Goal: Find specific page/section: Find specific page/section

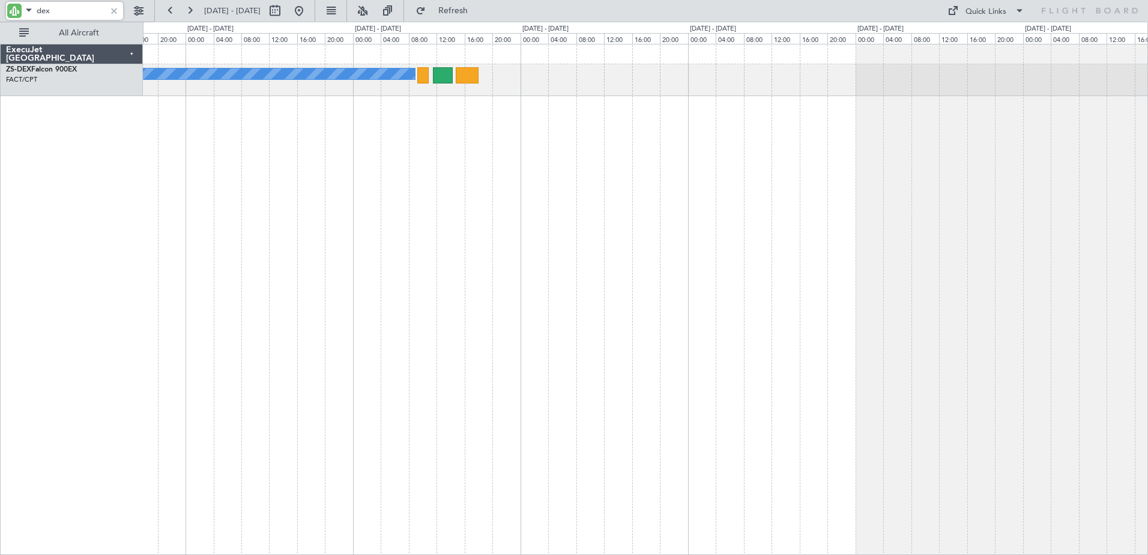
click at [109, 10] on div at bounding box center [113, 10] width 13 height 13
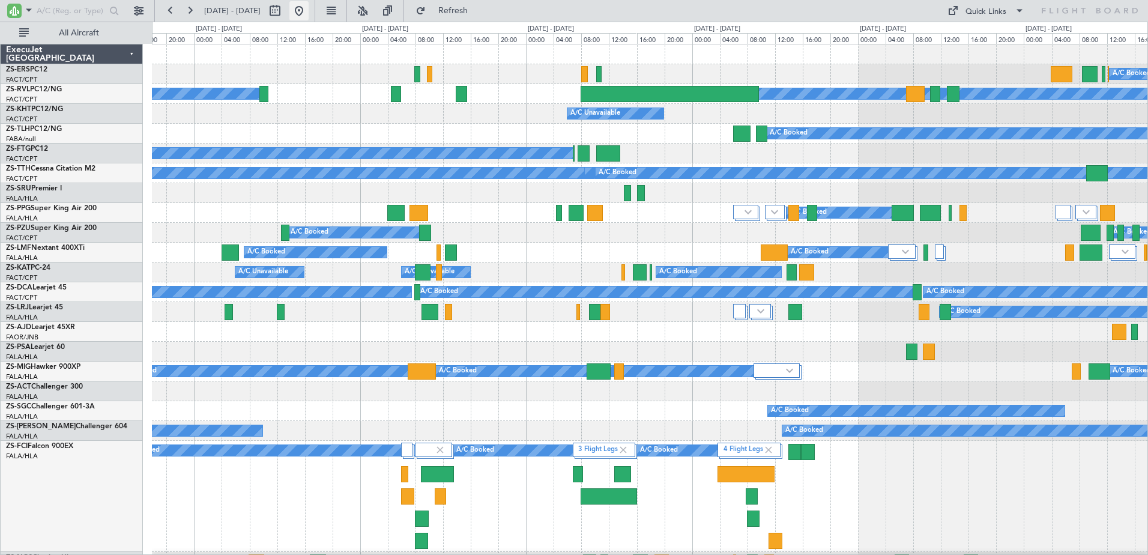
click at [309, 11] on button at bounding box center [298, 10] width 19 height 19
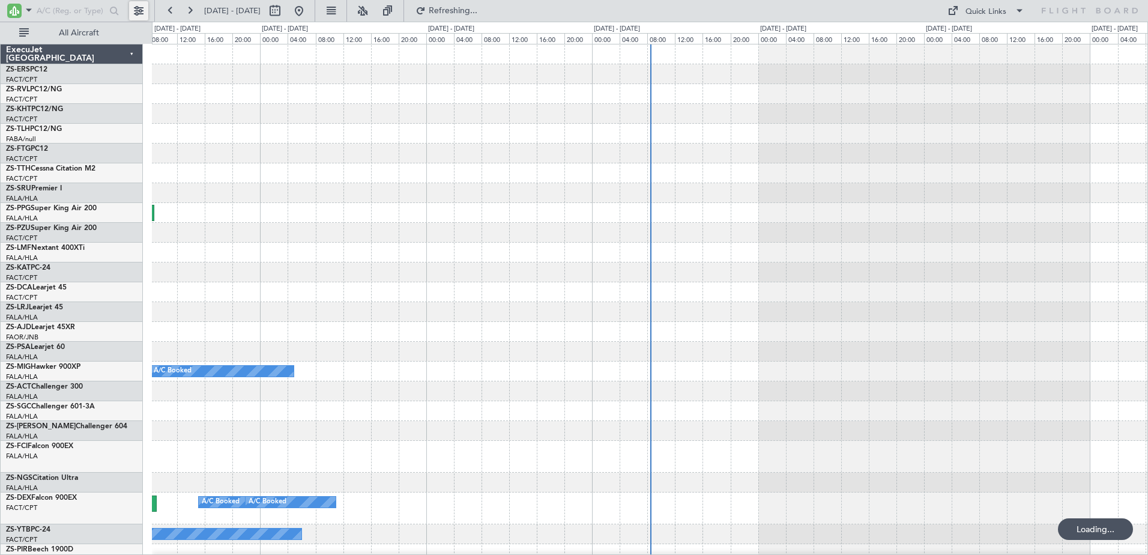
click at [143, 11] on button at bounding box center [138, 10] width 19 height 19
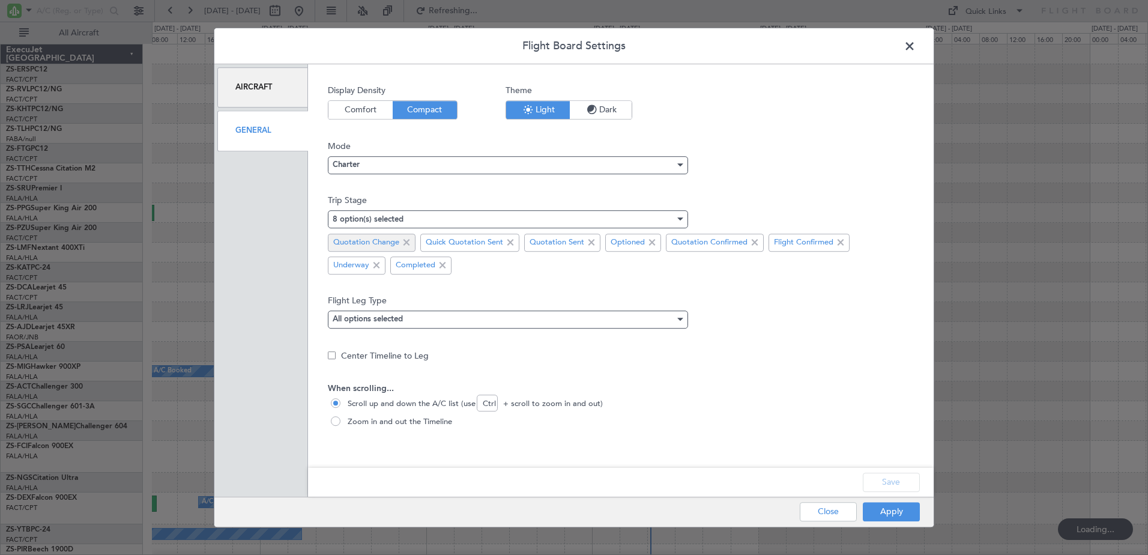
click at [411, 245] on span at bounding box center [406, 242] width 14 height 14
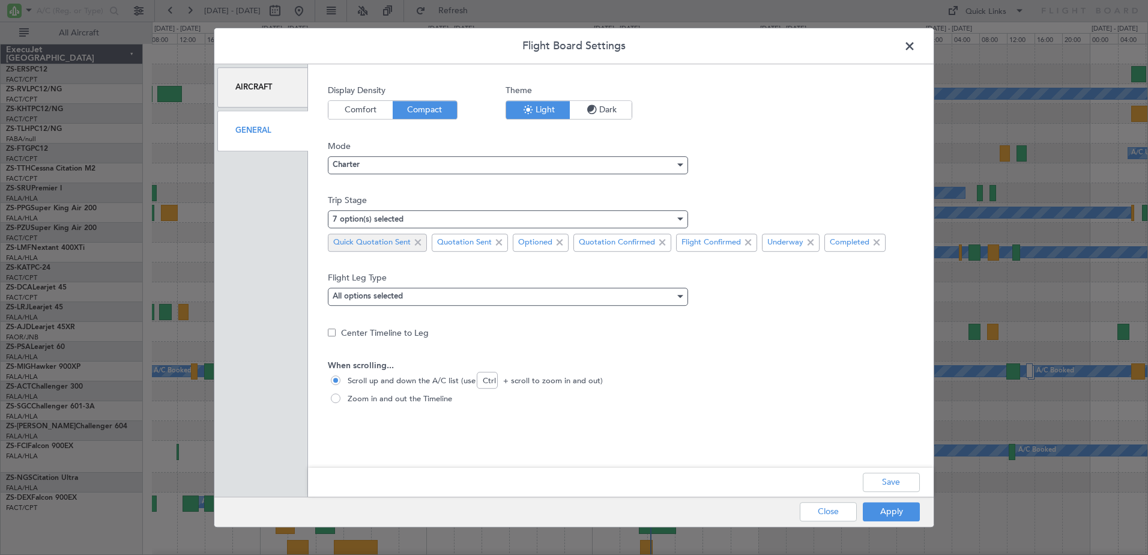
click at [413, 243] on span at bounding box center [418, 242] width 14 height 14
click at [398, 238] on span at bounding box center [395, 242] width 14 height 14
click at [907, 484] on button "Save" at bounding box center [891, 482] width 57 height 19
click at [904, 515] on button "Apply" at bounding box center [891, 511] width 57 height 19
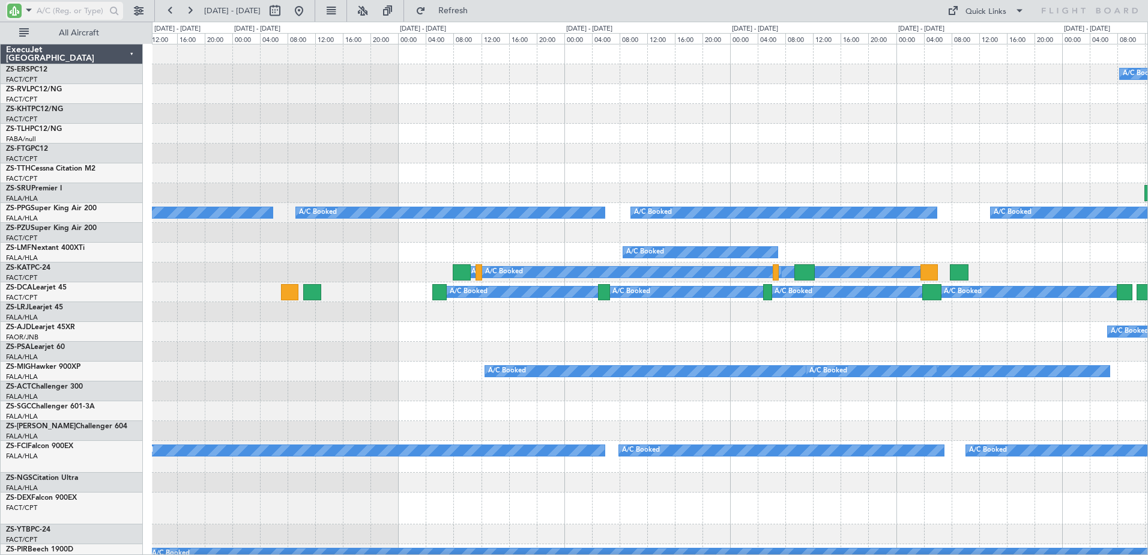
click at [82, 13] on input "text" at bounding box center [71, 11] width 69 height 18
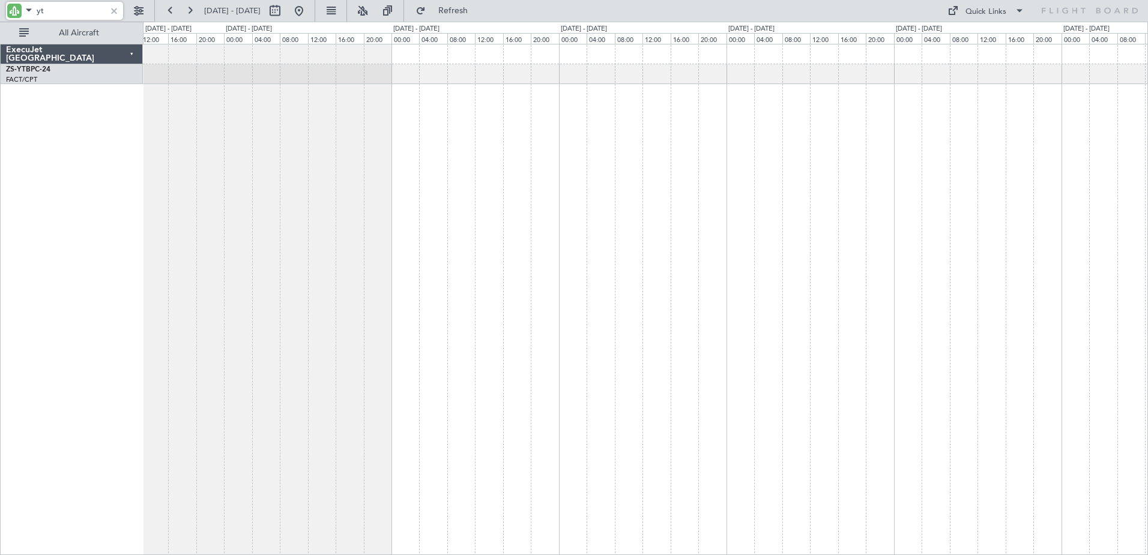
type input "y"
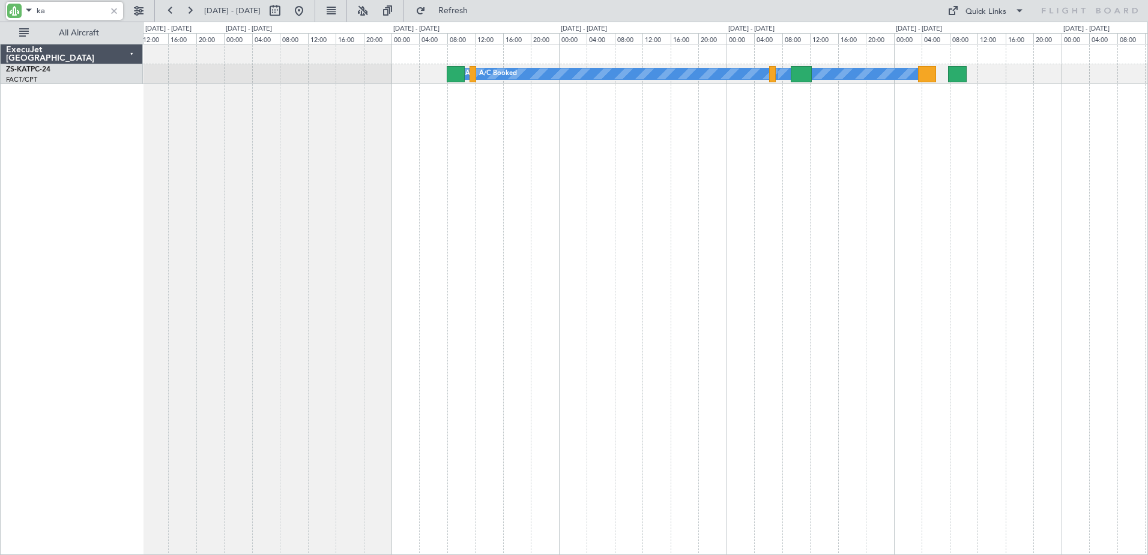
type input "k"
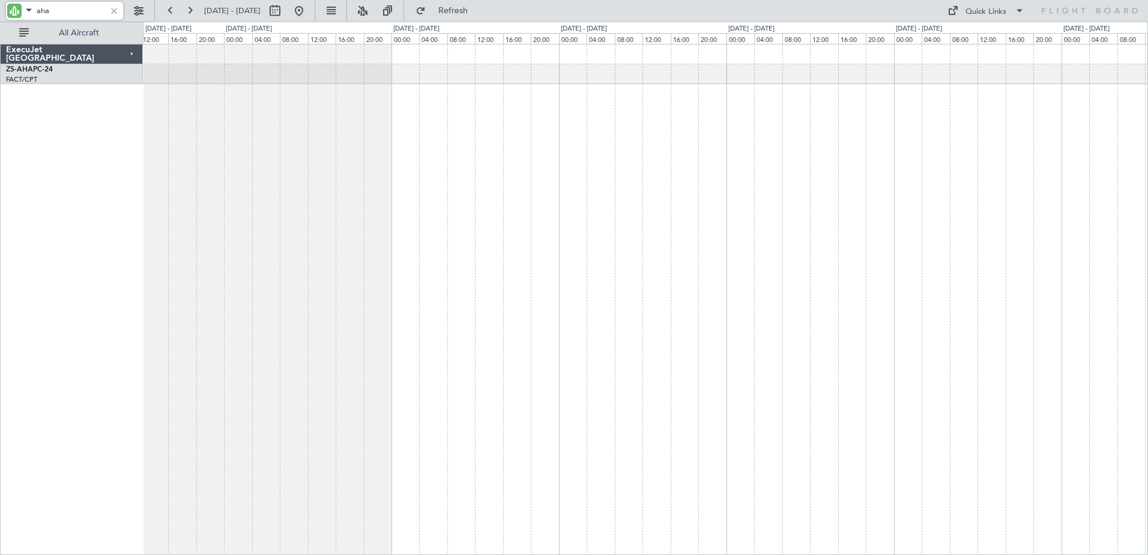
click at [41, 11] on input "aha" at bounding box center [71, 11] width 69 height 18
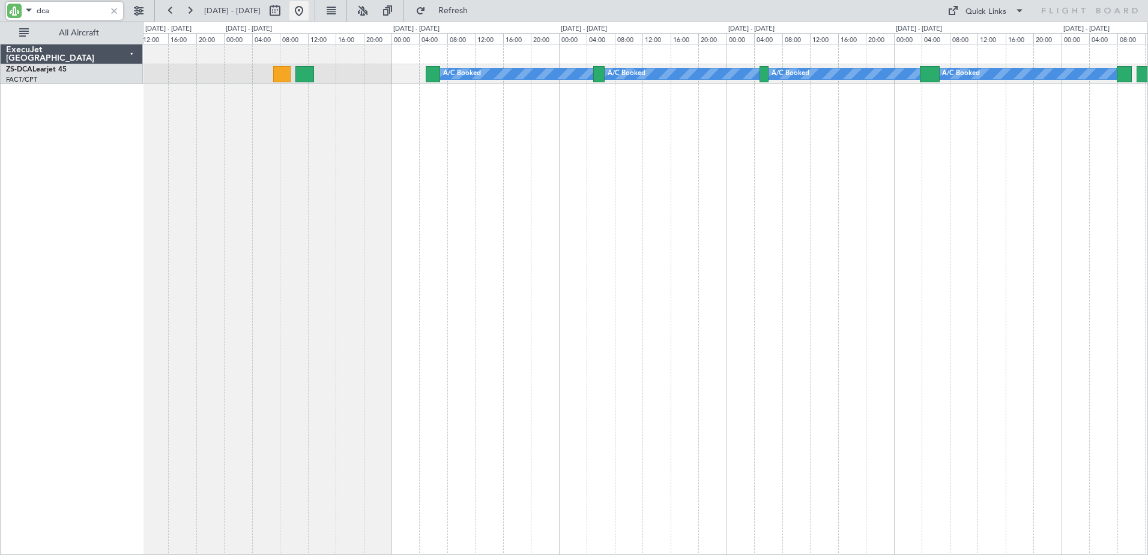
type input "dca"
